Goal: Find specific page/section: Find specific page/section

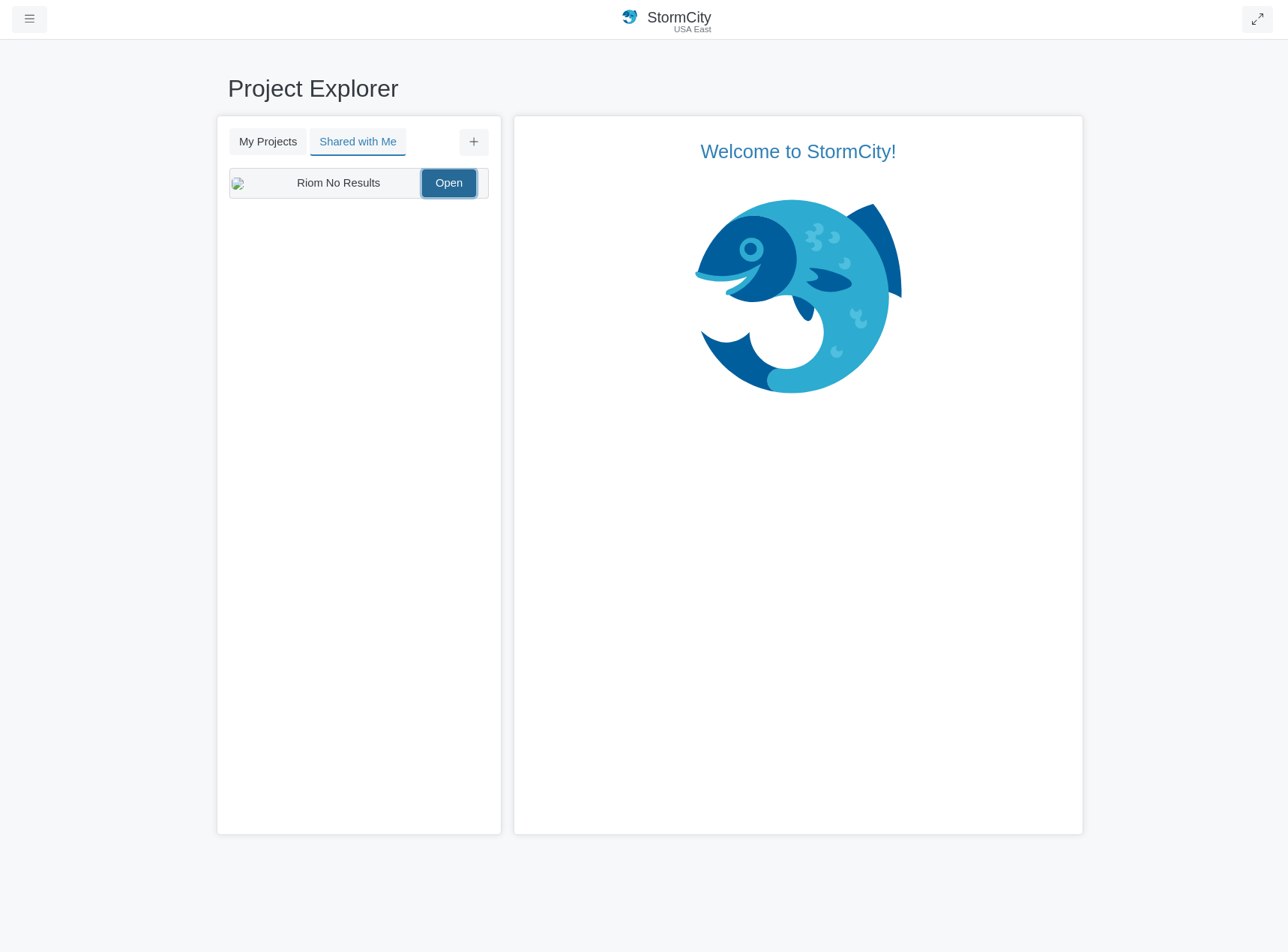
click at [452, 188] on link "Open" at bounding box center [449, 182] width 54 height 27
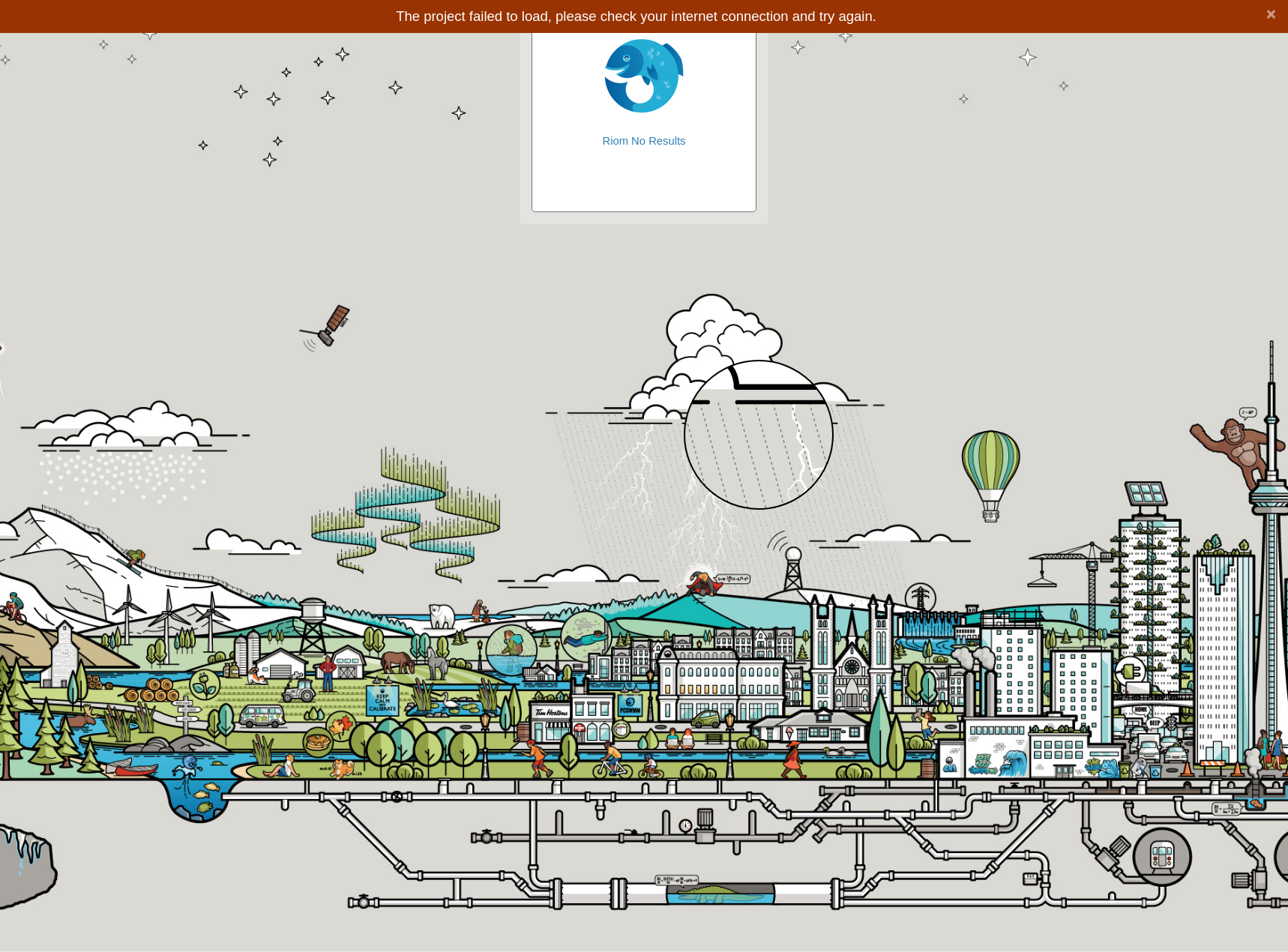
click at [759, 435] on div at bounding box center [758, 435] width 150 height 150
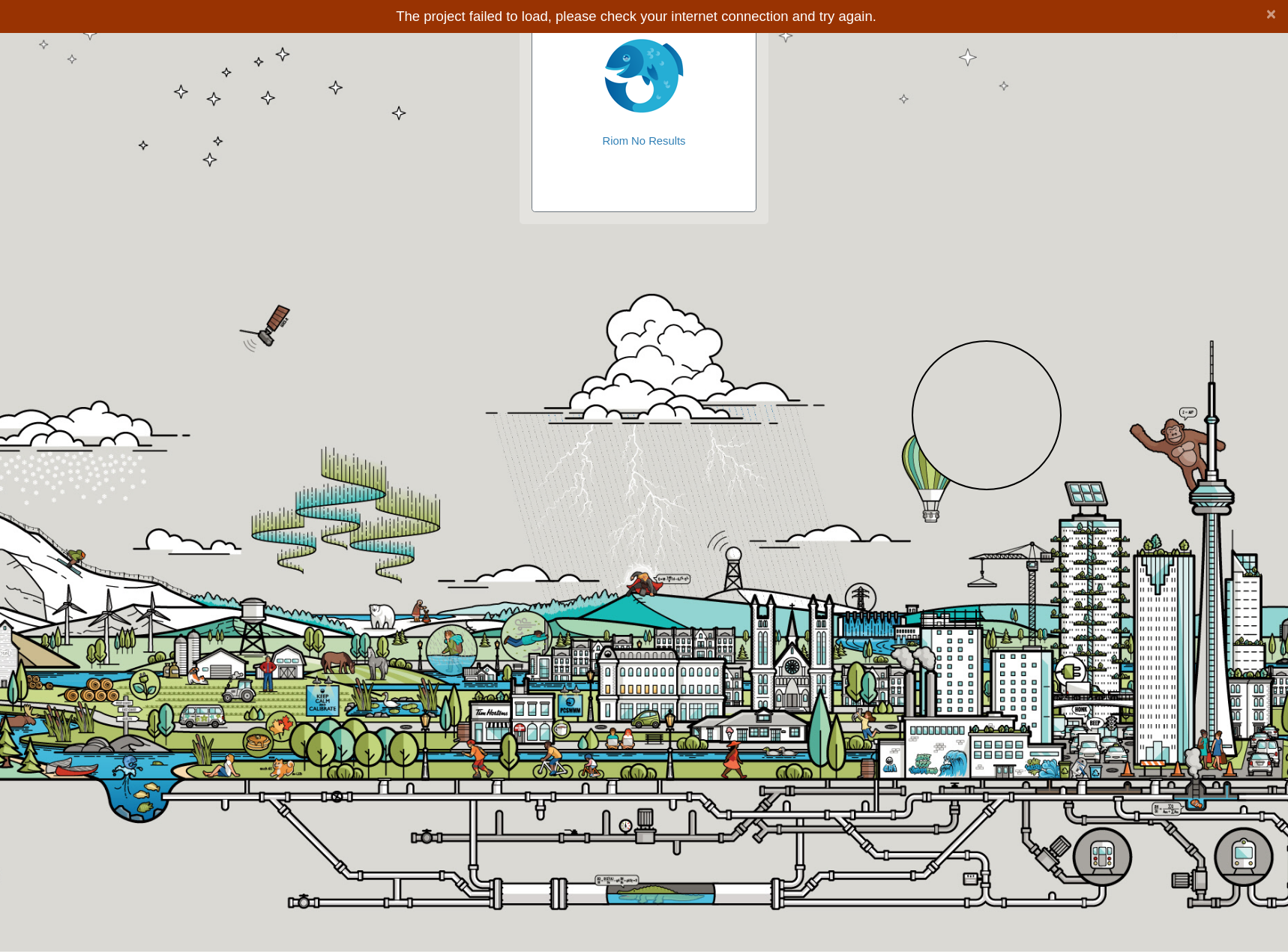
click at [986, 415] on div at bounding box center [987, 415] width 150 height 150
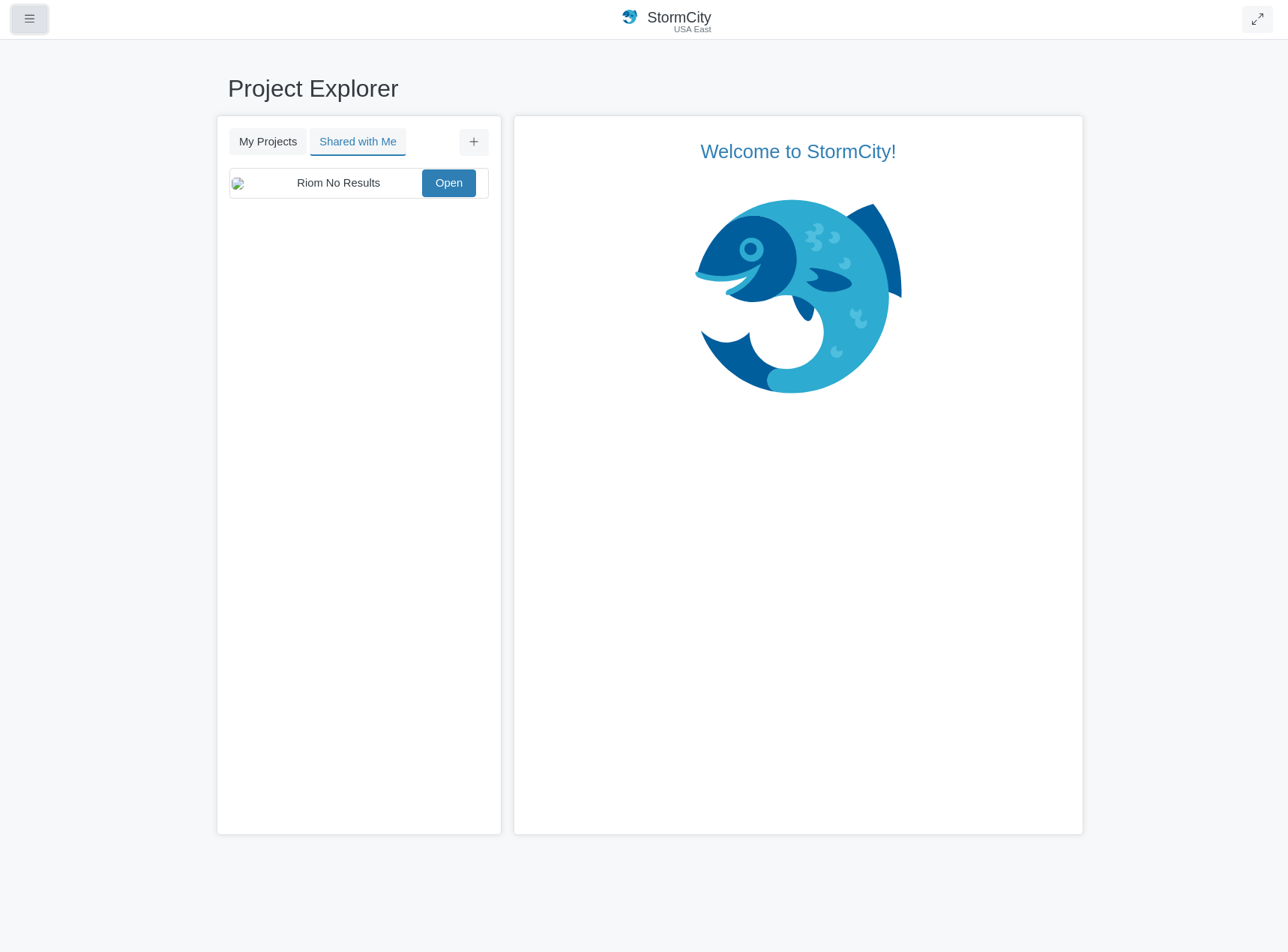
click at [26, 25] on button "button" at bounding box center [30, 19] width 35 height 27
click at [54, 130] on link "Profiles" at bounding box center [72, 131] width 118 height 22
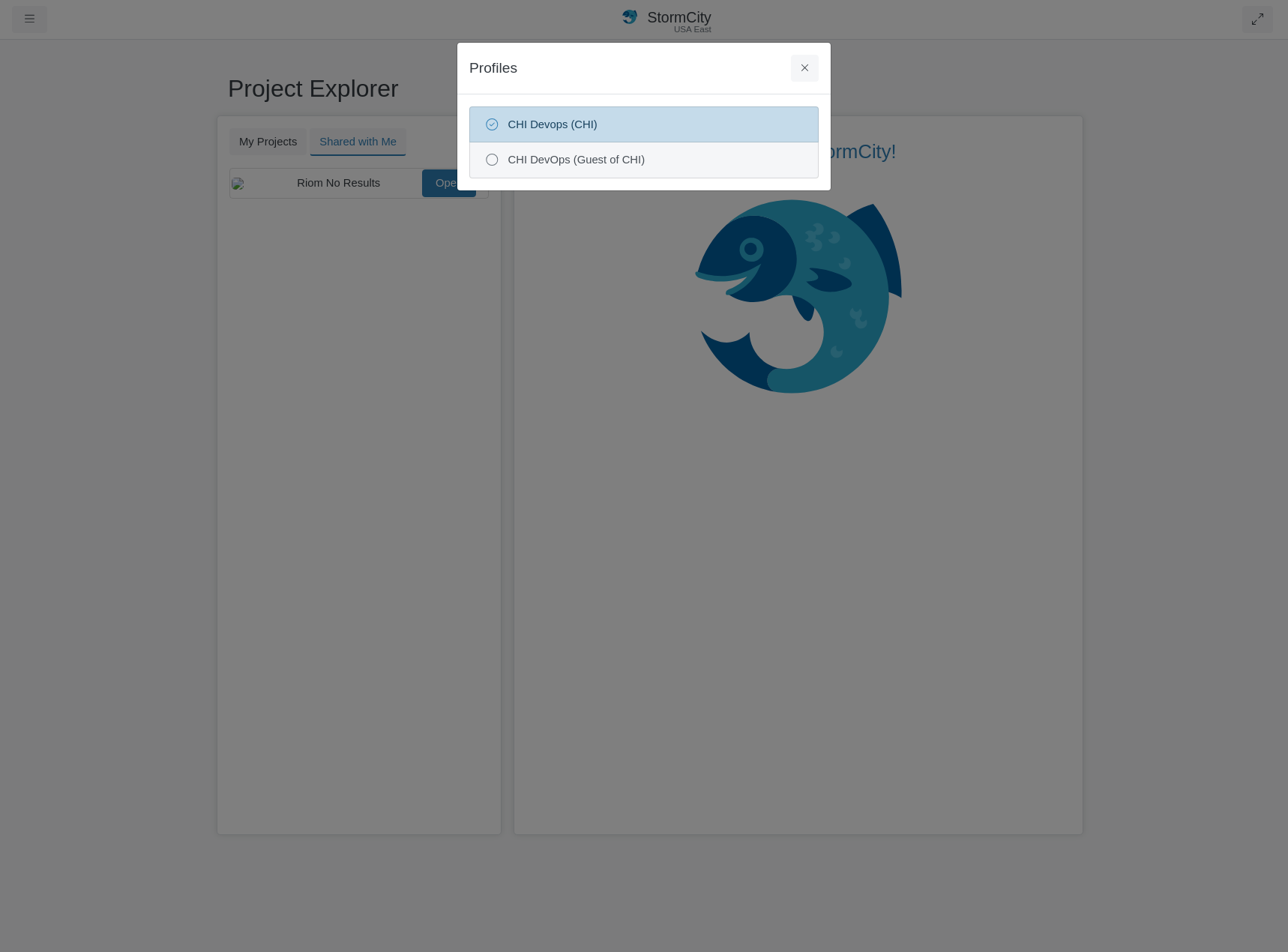
click at [624, 160] on span "CHI DevOps (Guest of CHI)" at bounding box center [655, 160] width 295 height 17
